Goal: Task Accomplishment & Management: Use online tool/utility

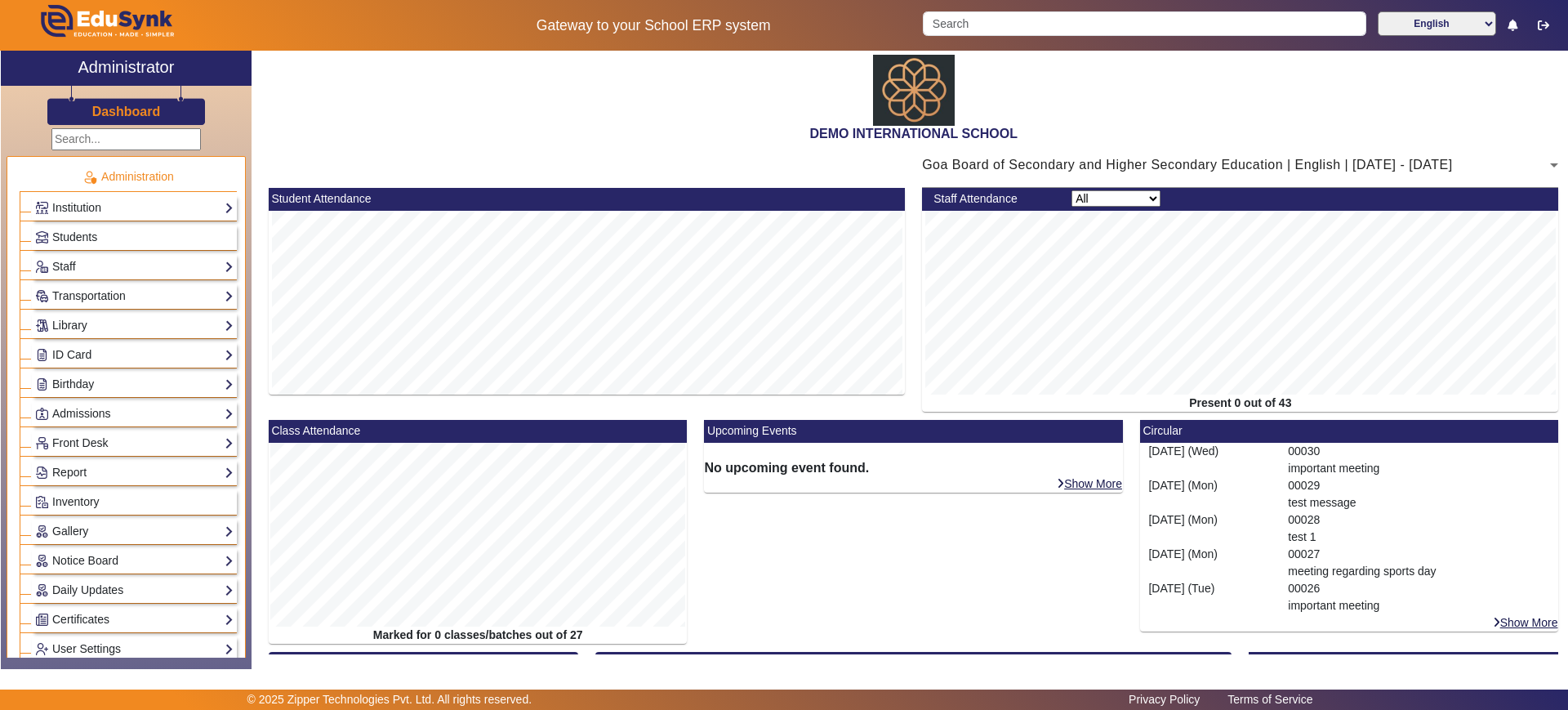
scroll to position [189, 0]
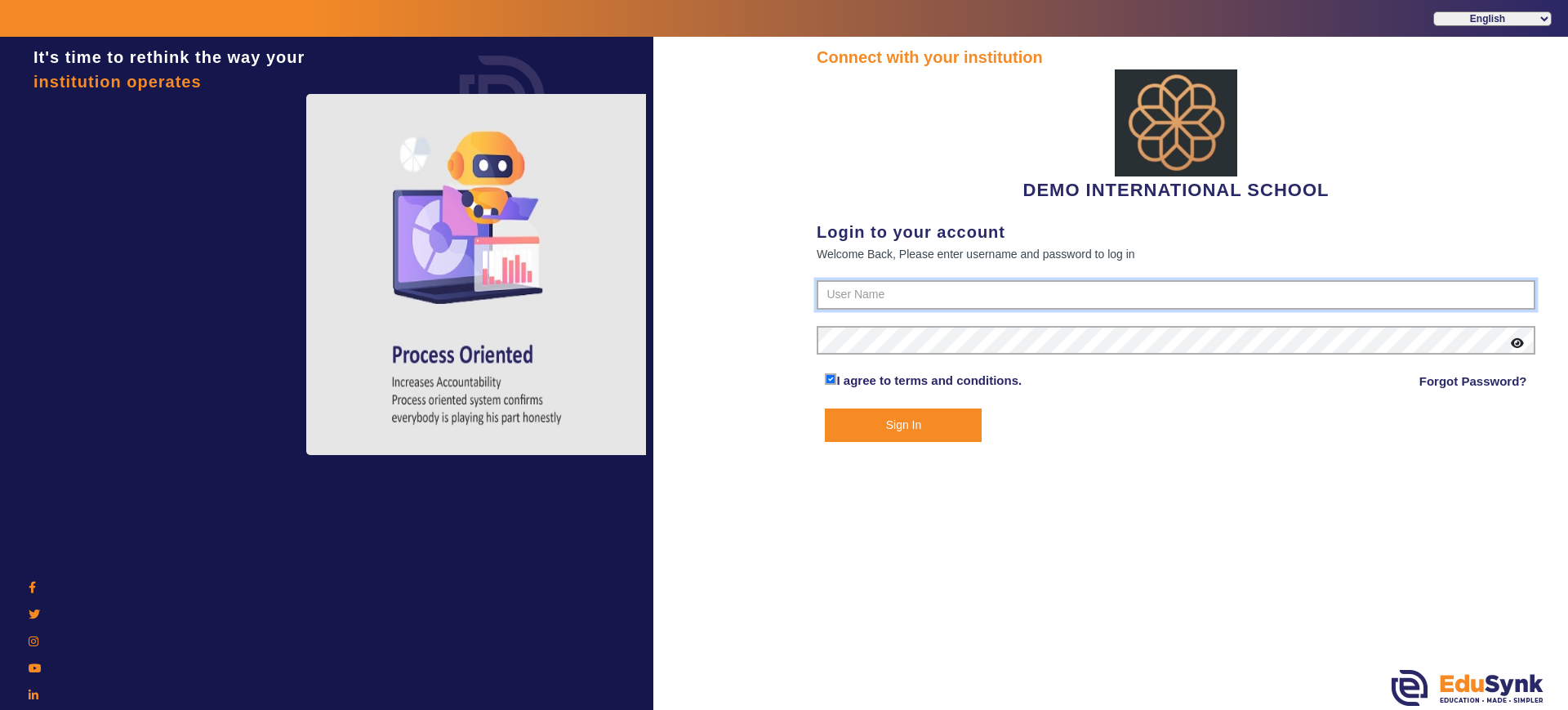
type input "2143224344"
click at [884, 421] on button "Sign In" at bounding box center [903, 424] width 157 height 33
